Goal: Information Seeking & Learning: Learn about a topic

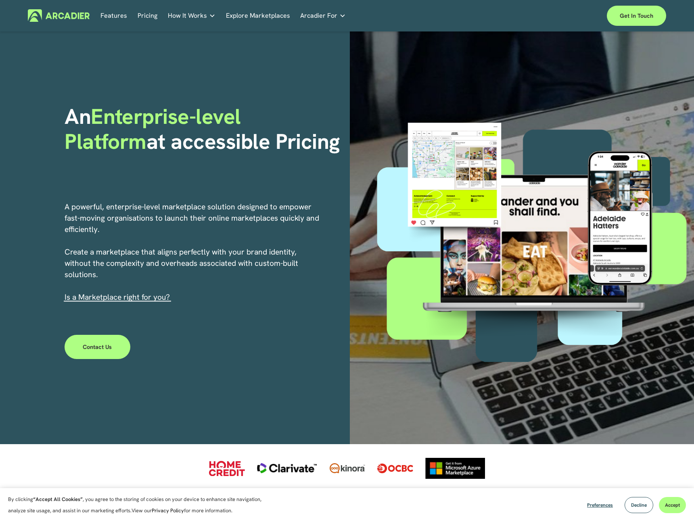
click at [146, 17] on link "Pricing" at bounding box center [148, 15] width 20 height 13
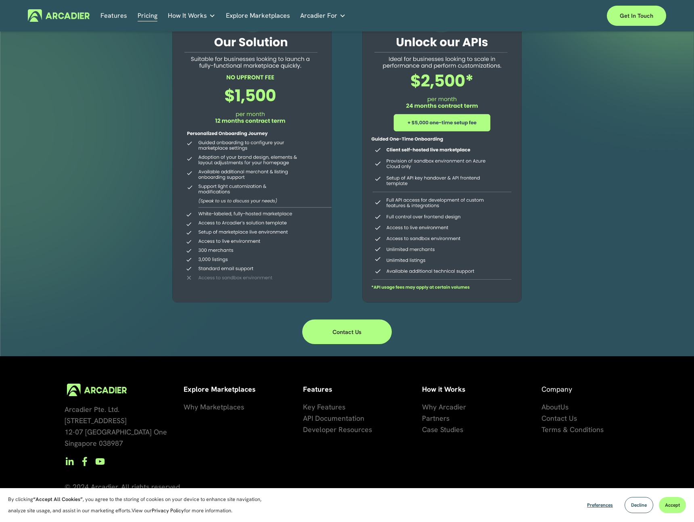
scroll to position [96, 0]
